Goal: Navigation & Orientation: Find specific page/section

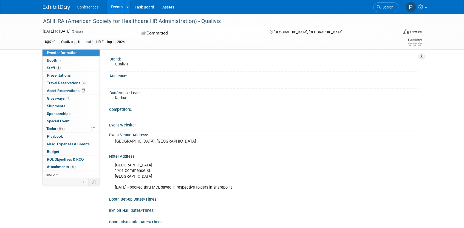
click at [57, 4] on link at bounding box center [60, 4] width 34 height 4
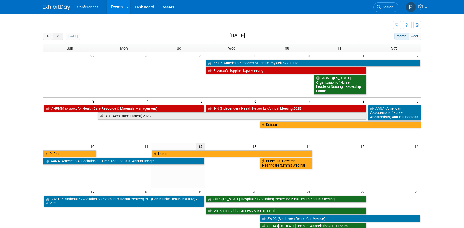
click at [59, 37] on span "next" at bounding box center [58, 37] width 4 height 4
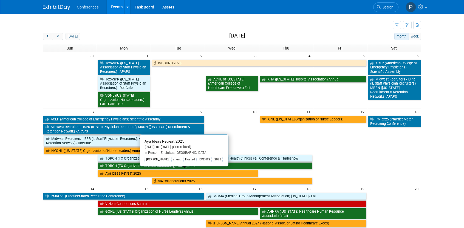
click at [143, 173] on link "Aya Ideas Retreat 2025" at bounding box center [178, 173] width 161 height 7
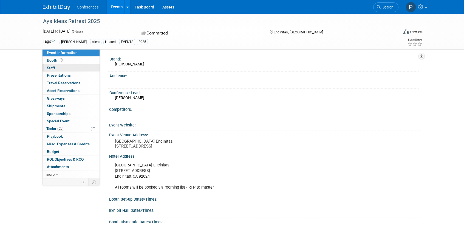
click at [70, 67] on link "0 Staff 0" at bounding box center [71, 67] width 57 height 7
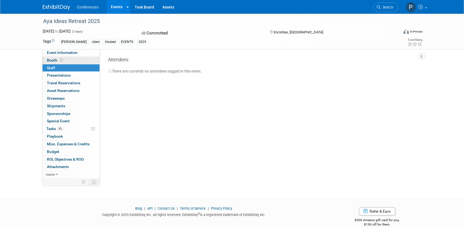
click at [71, 60] on link "Booth" at bounding box center [71, 60] width 57 height 7
